Goal: Information Seeking & Learning: Find specific fact

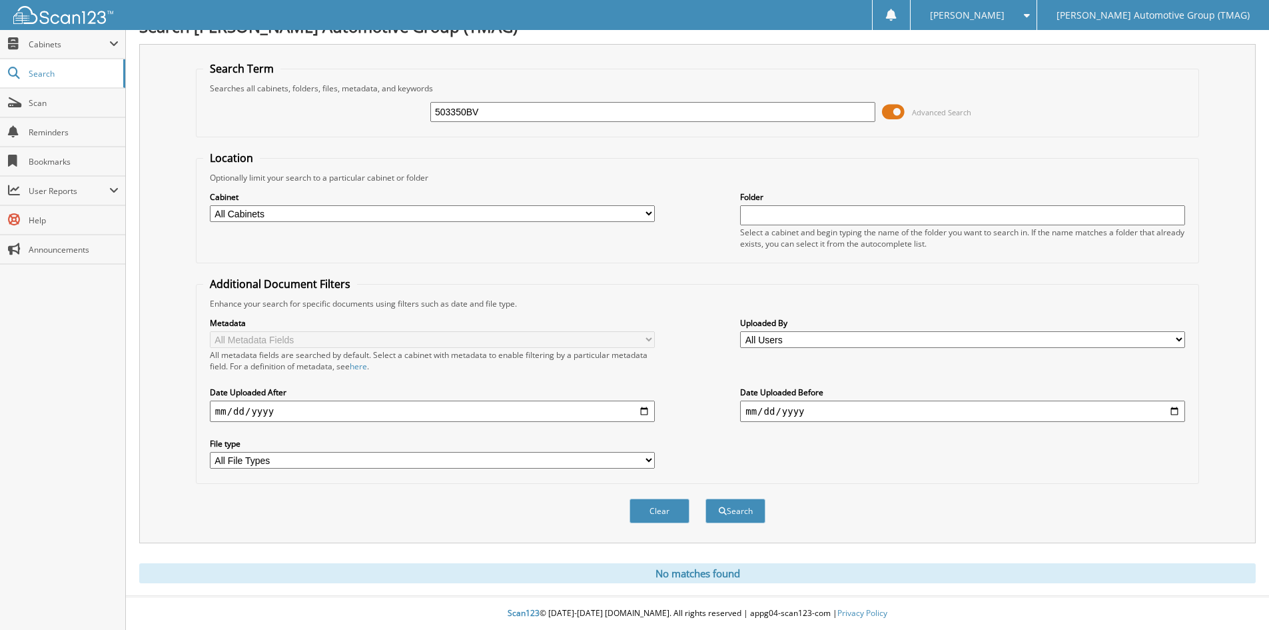
drag, startPoint x: 410, startPoint y: 101, endPoint x: 339, endPoint y: 101, distance: 71.3
click at [339, 101] on div "503350BV Advanced Search" at bounding box center [697, 112] width 989 height 36
type input "721869BV"
click at [706, 498] on button "Search" at bounding box center [736, 510] width 60 height 25
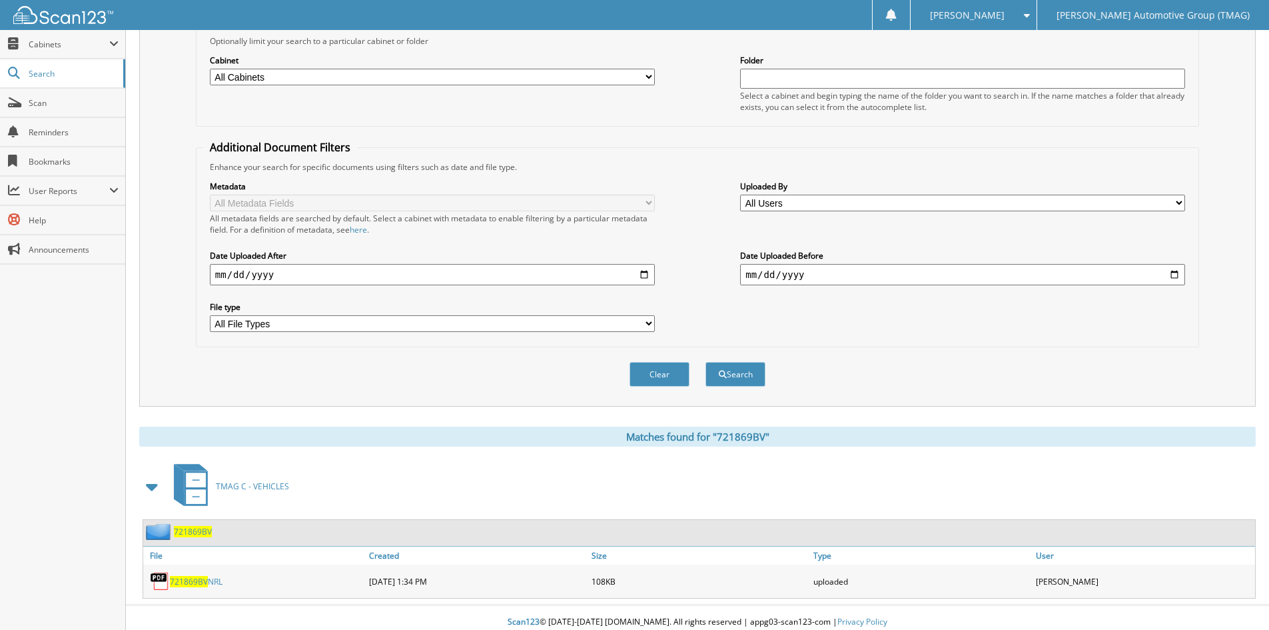
scroll to position [167, 0]
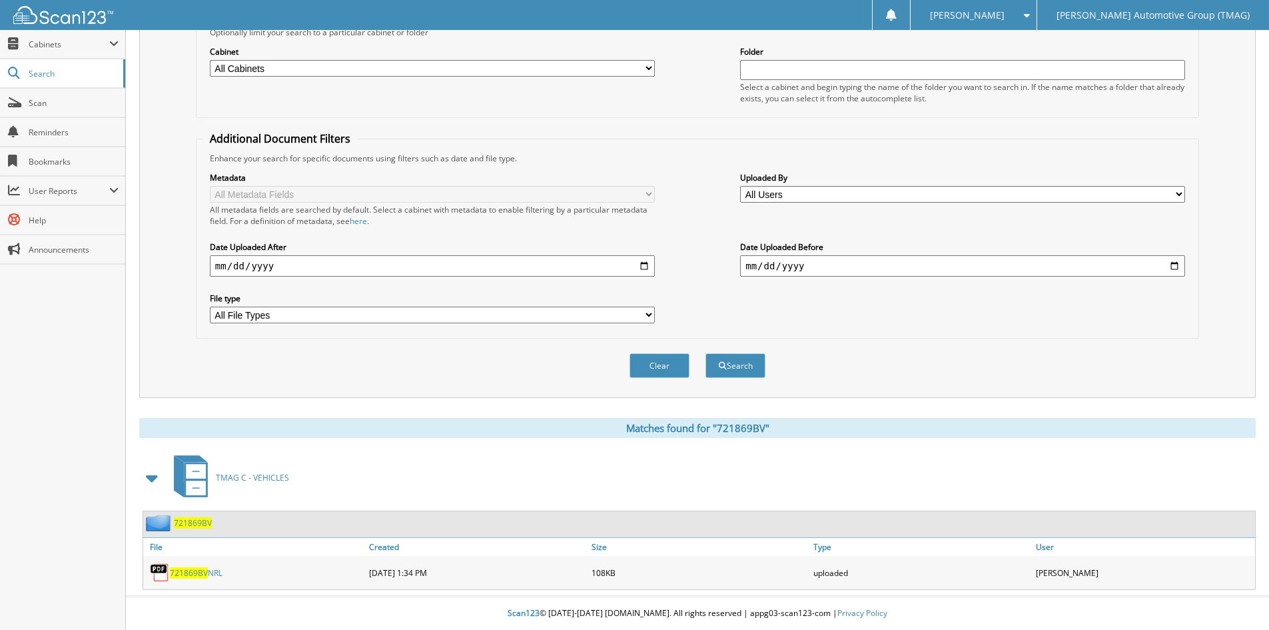
click at [192, 522] on span "721869BV" at bounding box center [193, 522] width 38 height 11
